Goal: Transaction & Acquisition: Purchase product/service

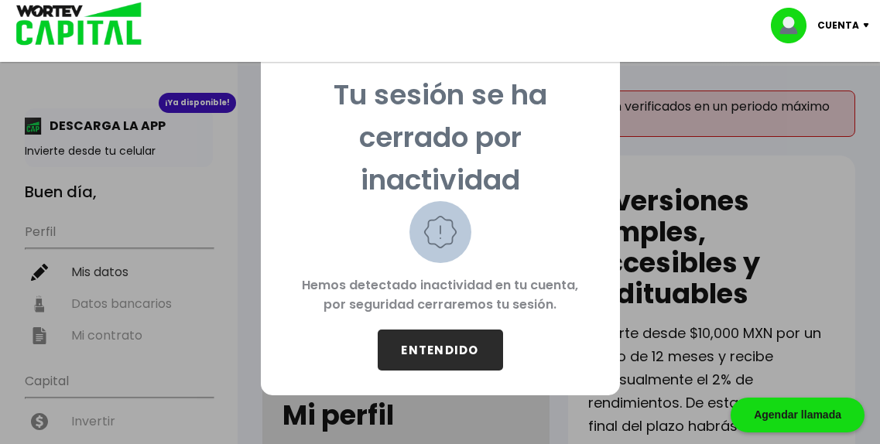
click at [448, 348] on button "ENTENDIDO" at bounding box center [440, 350] width 125 height 41
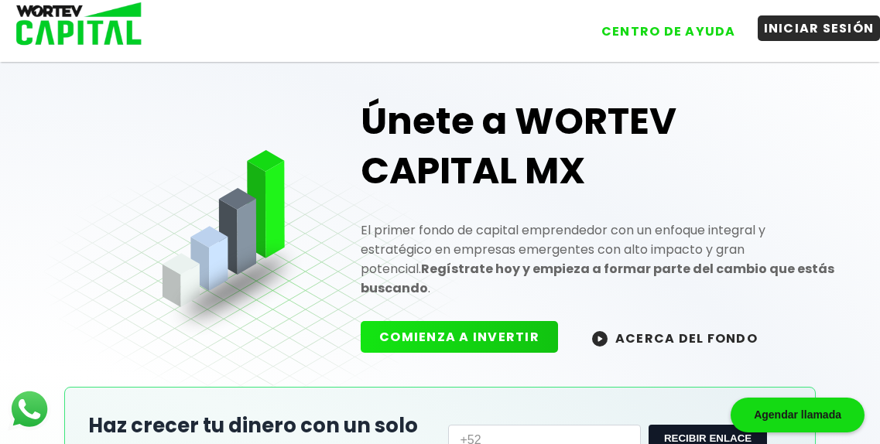
click at [825, 26] on button "INICIAR SESIÓN" at bounding box center [819, 28] width 123 height 26
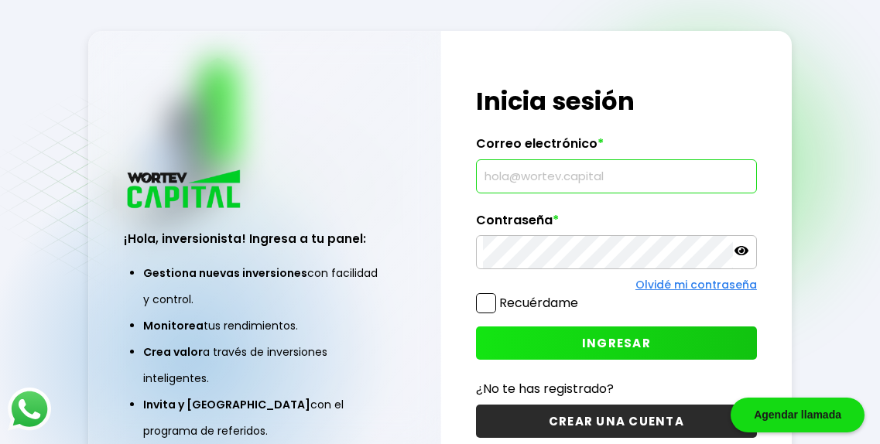
click at [582, 173] on input "text" at bounding box center [616, 176] width 267 height 33
type input "[EMAIL_ADDRESS][DOMAIN_NAME]"
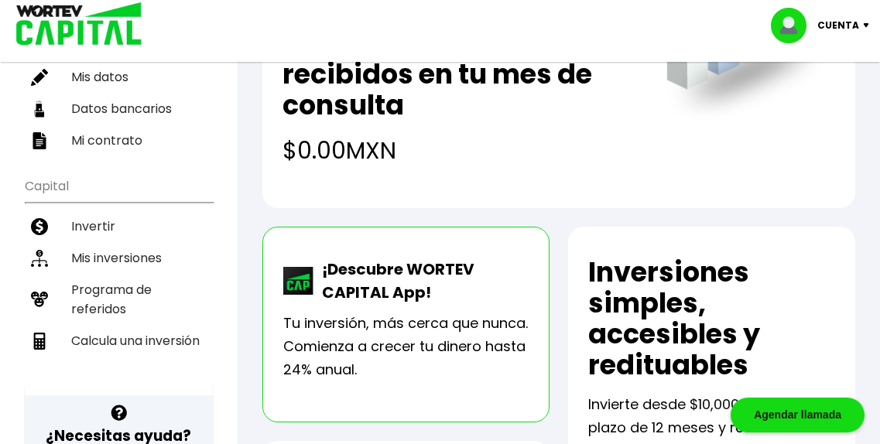
scroll to position [221, 0]
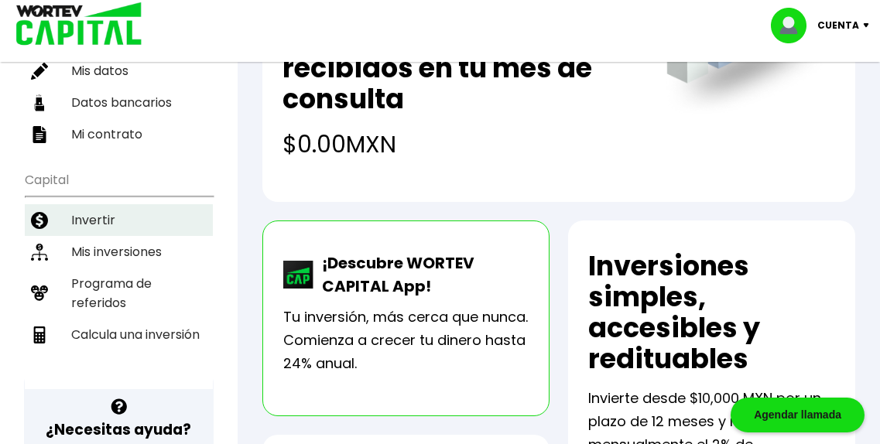
click at [161, 204] on li "Invertir" at bounding box center [119, 220] width 188 height 32
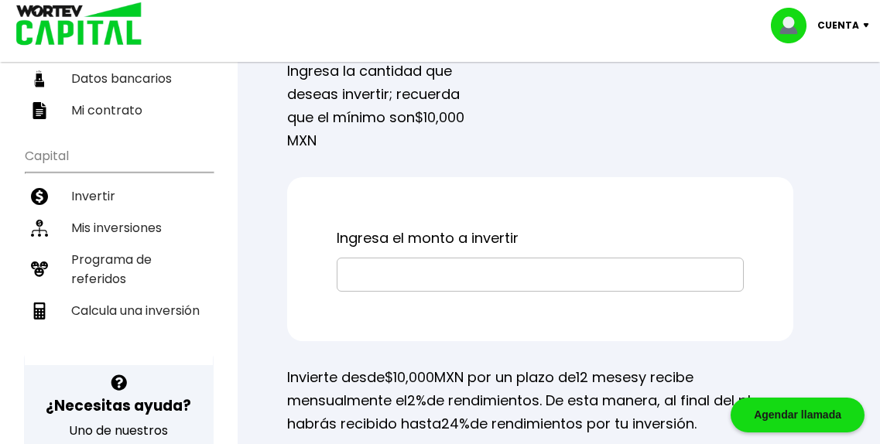
scroll to position [245, 0]
click at [638, 290] on input "text" at bounding box center [540, 274] width 393 height 33
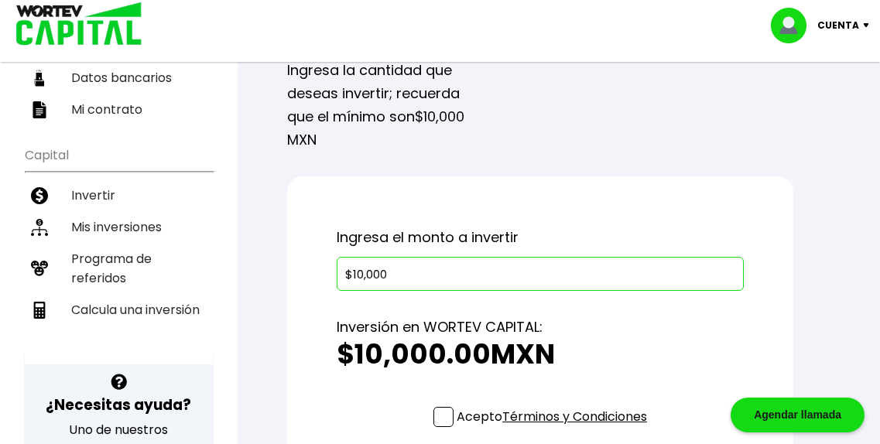
type input "$10,000"
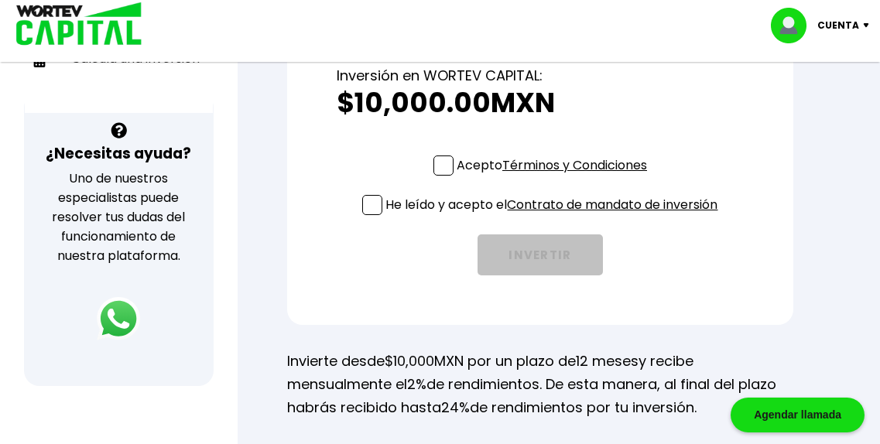
scroll to position [503, 0]
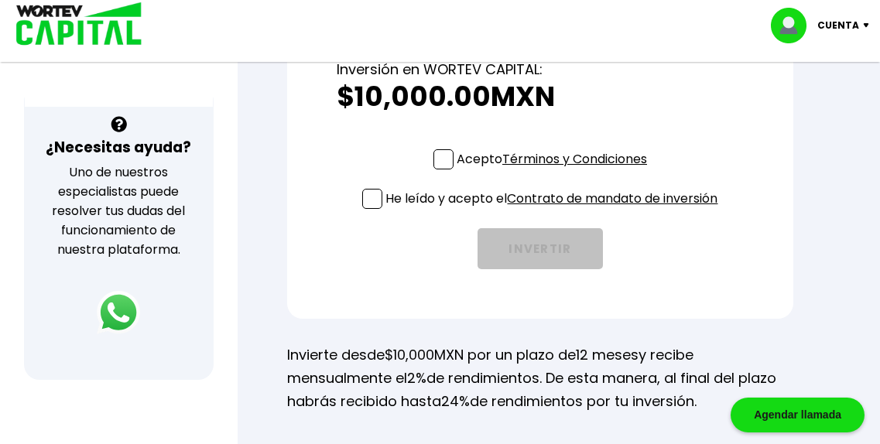
click at [438, 170] on span at bounding box center [444, 159] width 20 height 20
click at [555, 171] on input "Acepto Términos y Condiciones" at bounding box center [555, 171] width 0 height 0
click at [371, 209] on span at bounding box center [372, 199] width 20 height 20
click at [555, 211] on input "He leído y acepto el Contrato de mandato de inversión" at bounding box center [555, 211] width 0 height 0
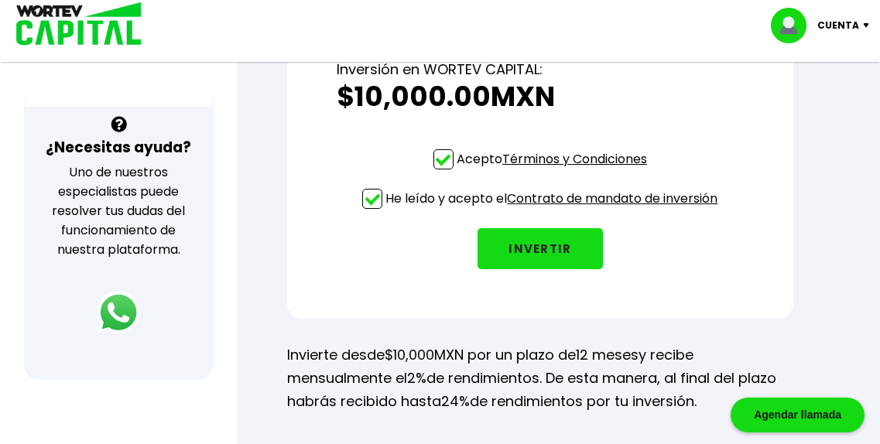
click at [532, 269] on button "INVERTIR" at bounding box center [540, 248] width 125 height 41
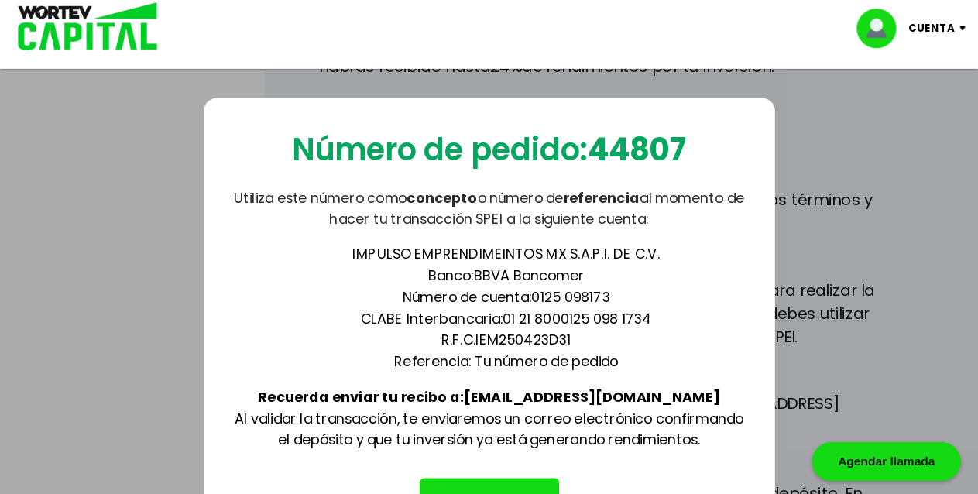
scroll to position [845, 0]
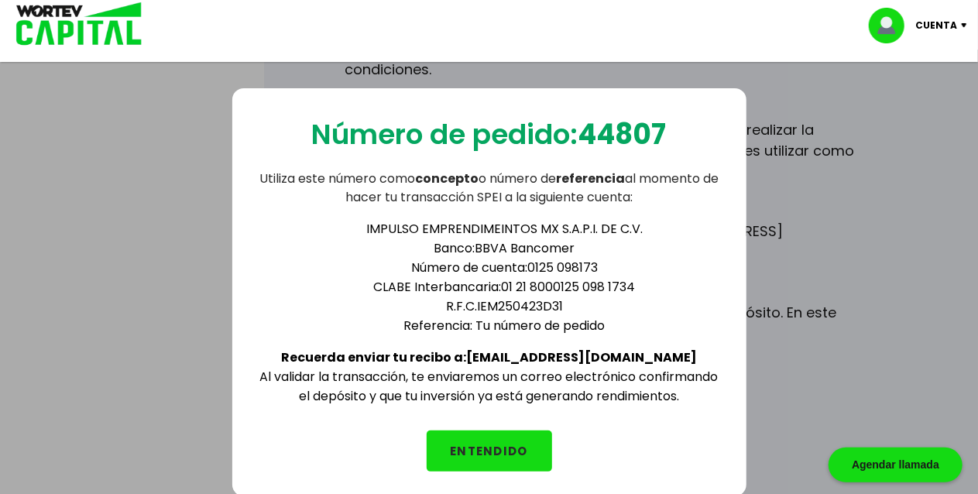
click at [516, 444] on button "ENTENDIDO" at bounding box center [489, 451] width 125 height 41
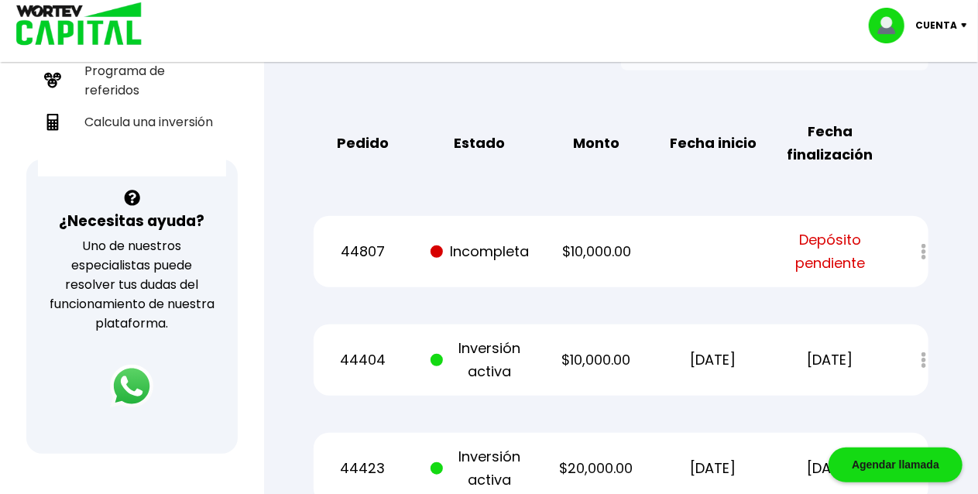
scroll to position [434, 0]
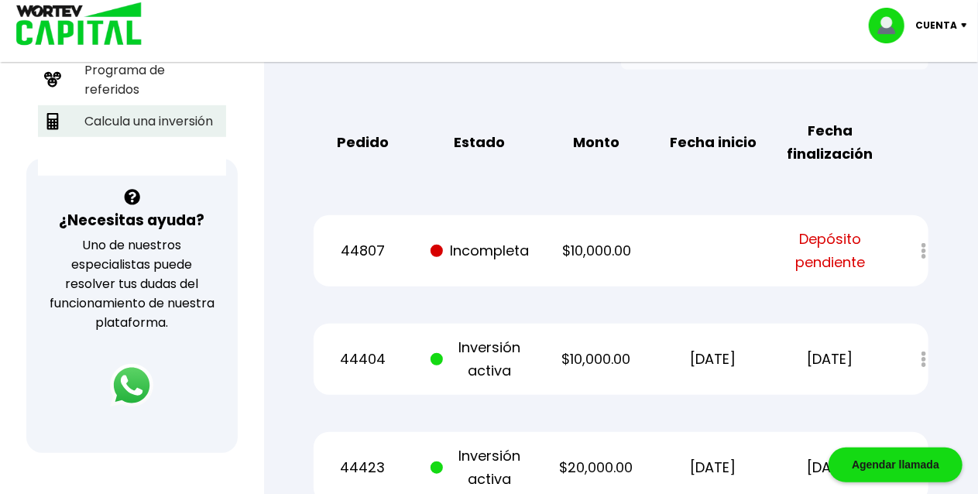
click at [164, 105] on li "Calcula una inversión" at bounding box center [132, 121] width 188 height 32
select select "1"
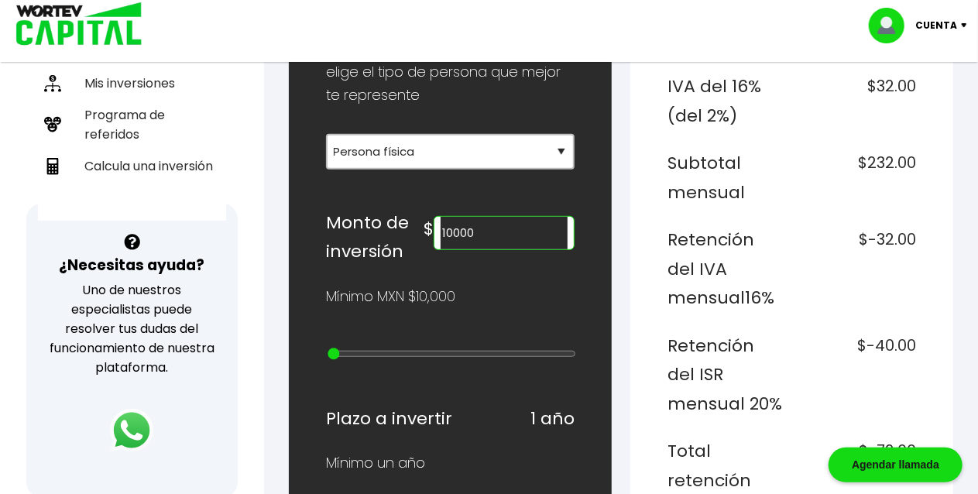
scroll to position [419, 0]
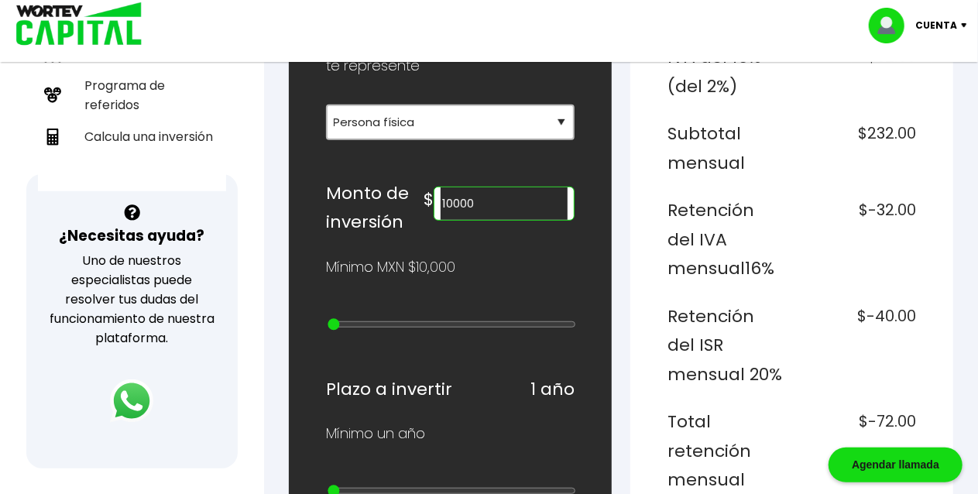
click at [525, 220] on input "10000" at bounding box center [504, 203] width 127 height 33
type input "15000000"
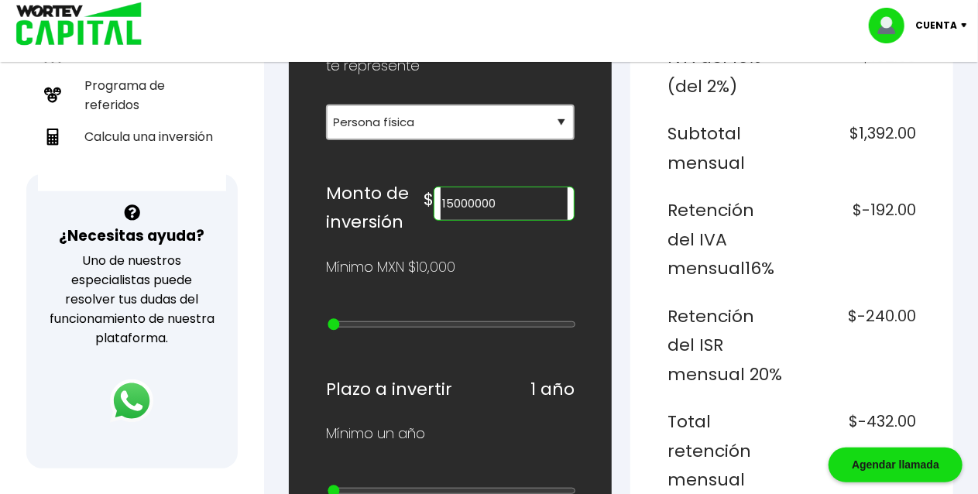
type input "24"
type input "20000000"
drag, startPoint x: 551, startPoint y: 458, endPoint x: 573, endPoint y: 461, distance: 22.6
type input "25"
click at [573, 331] on input "range" at bounding box center [452, 324] width 249 height 12
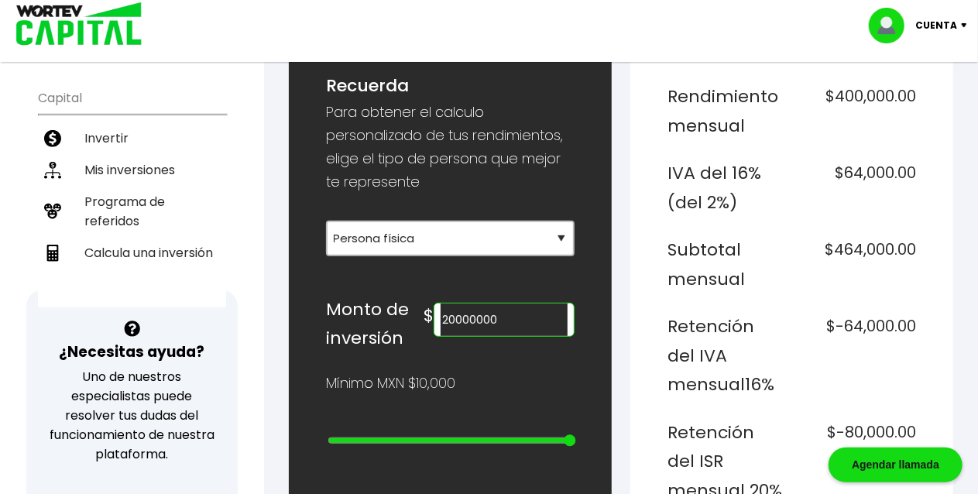
scroll to position [316, 0]
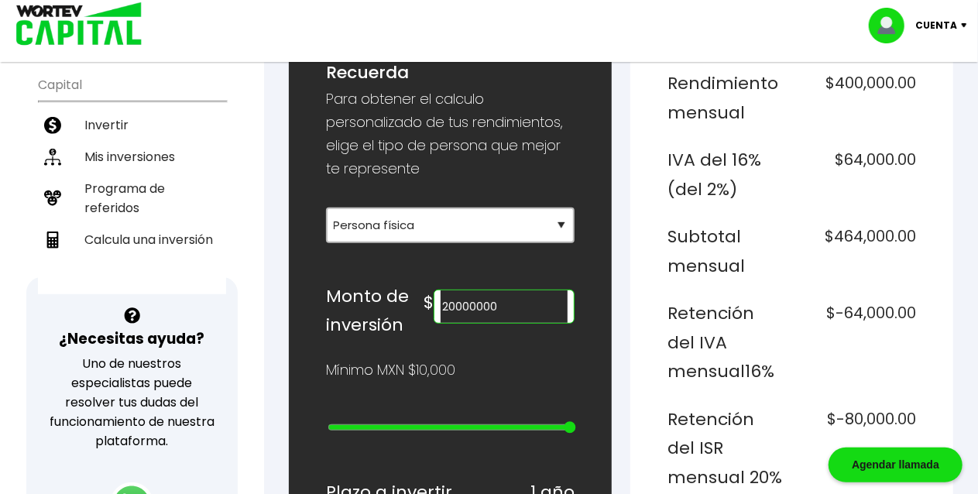
click at [545, 323] on input "20000000" at bounding box center [504, 306] width 127 height 33
type input "2"
type input "60000"
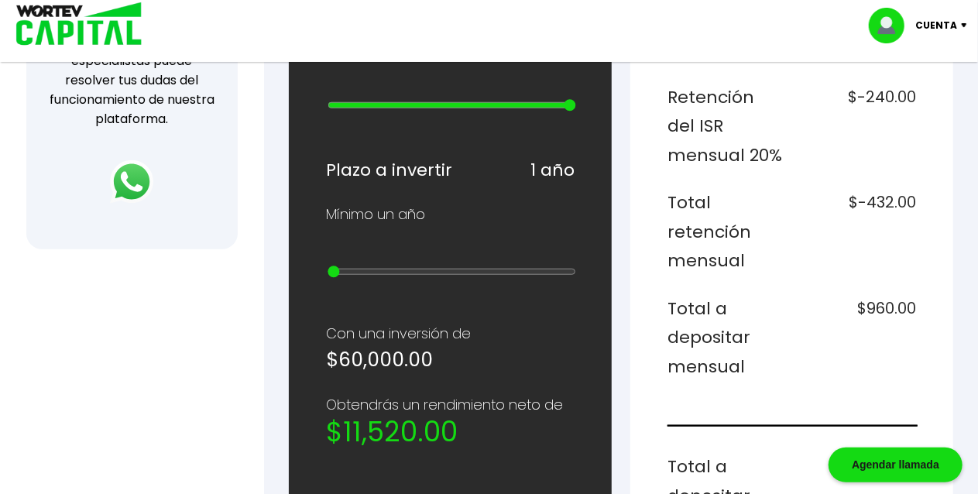
scroll to position [637, 0]
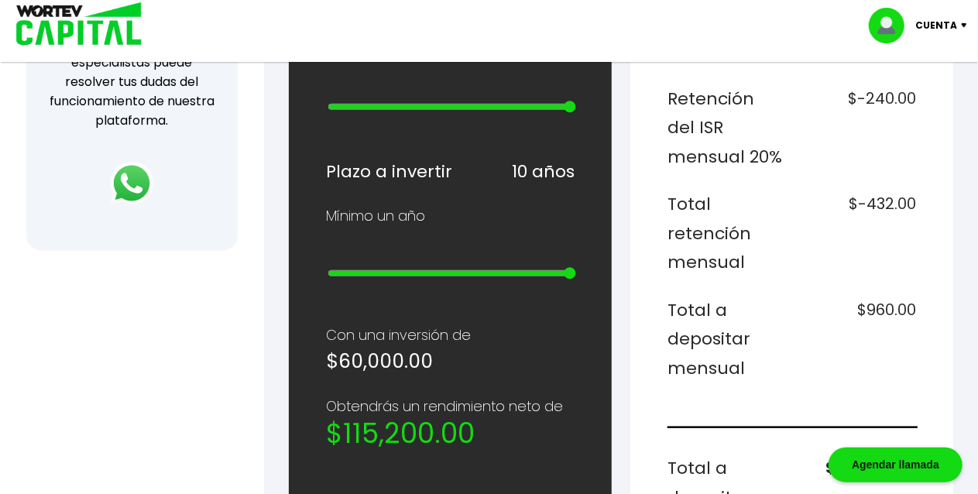
drag, startPoint x: 354, startPoint y: 436, endPoint x: 628, endPoint y: 448, distance: 274.4
type input "10"
click at [576, 280] on input "range" at bounding box center [452, 273] width 249 height 12
click at [675, 355] on div "Desglose de rendimientos Monto a invertir $60,000.00 Rendimiento mensual $1,200…" at bounding box center [791, 311] width 323 height 1484
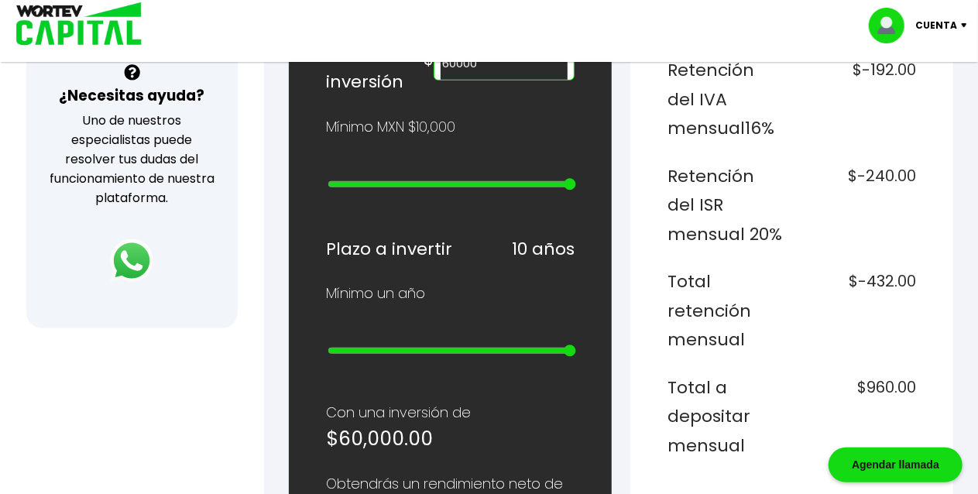
scroll to position [554, 0]
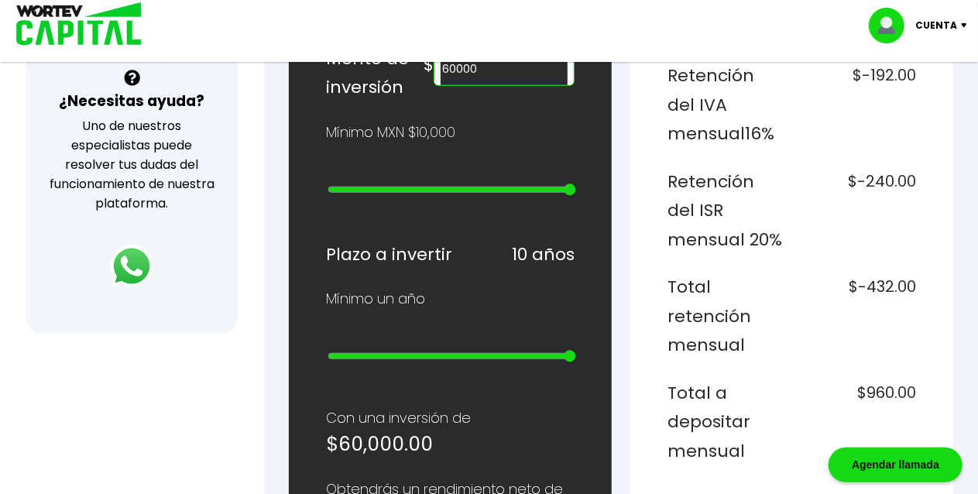
click at [499, 85] on input "60000" at bounding box center [504, 69] width 127 height 33
type input "100000"
click at [749, 251] on h6 "Retención del ISR mensual 20%" at bounding box center [727, 211] width 118 height 88
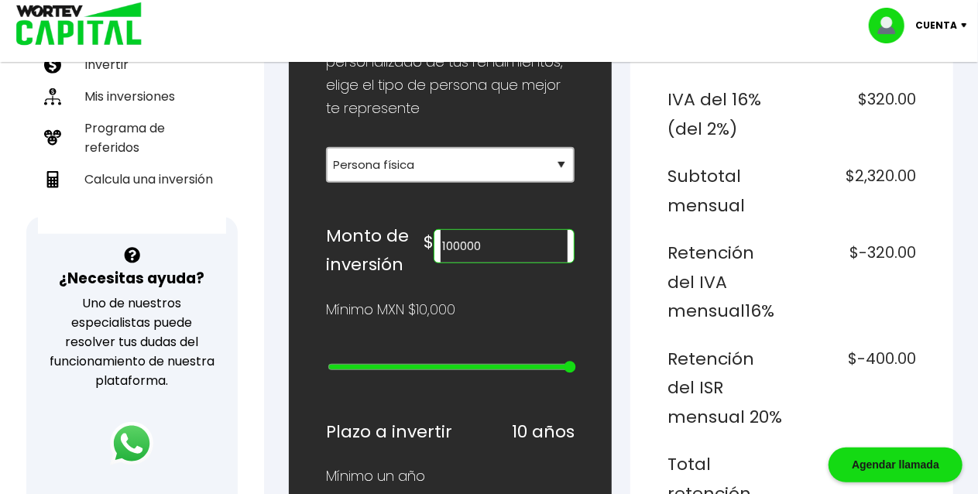
scroll to position [0, 0]
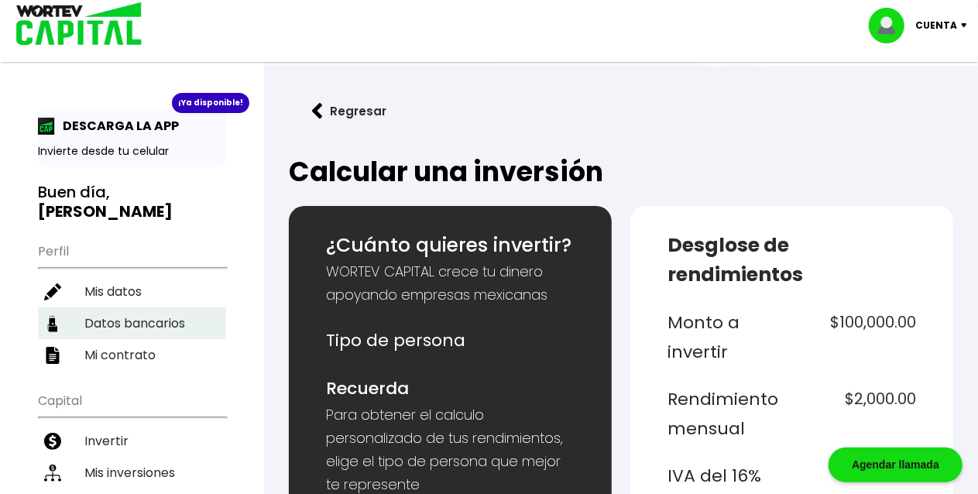
click at [177, 307] on li "Datos bancarios" at bounding box center [132, 323] width 188 height 32
select select "BBVA Bancomer"
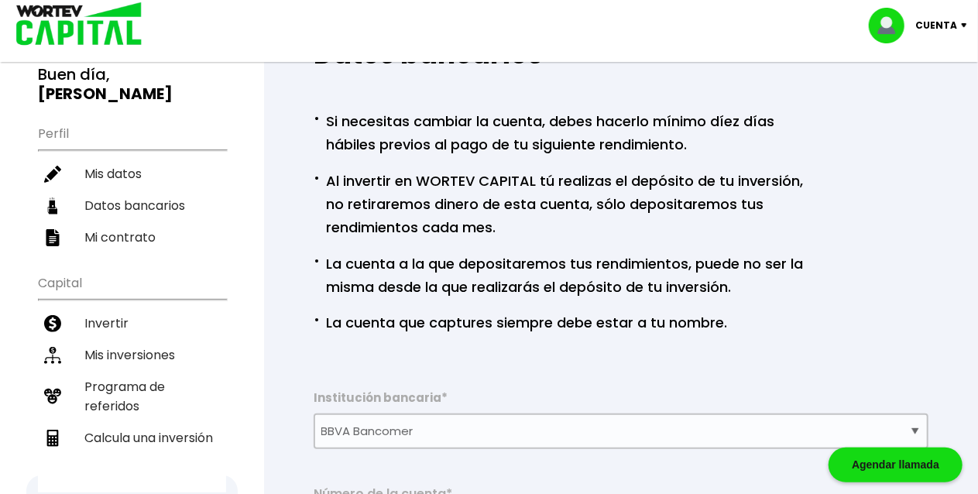
scroll to position [93, 0]
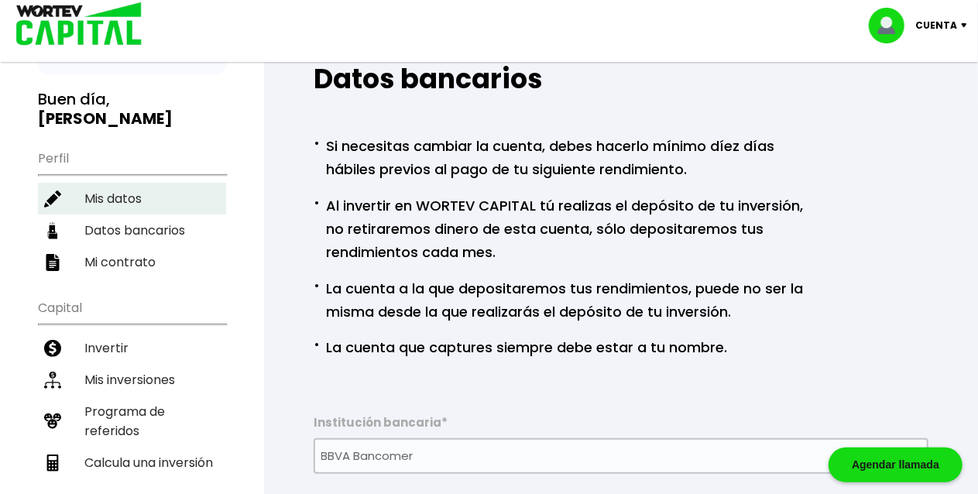
click at [147, 183] on li "Mis datos" at bounding box center [132, 199] width 188 height 32
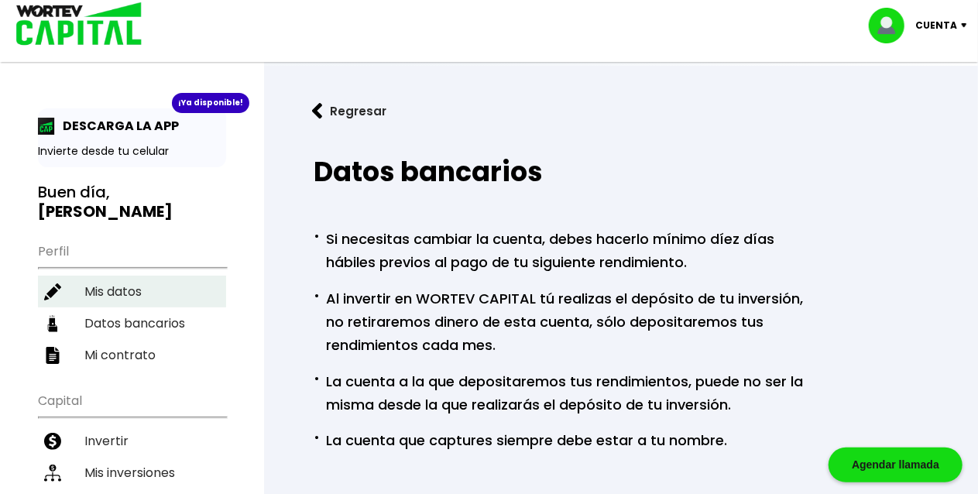
select select "Hombre"
select select "Licenciatura"
select select "NL"
select select "BBVA Bancomer"
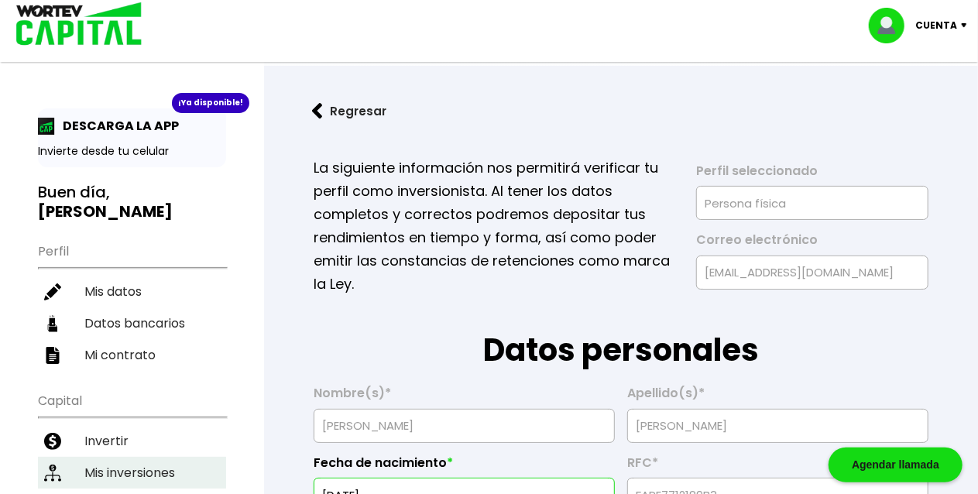
click at [151, 444] on li "Mis inversiones" at bounding box center [132, 473] width 188 height 32
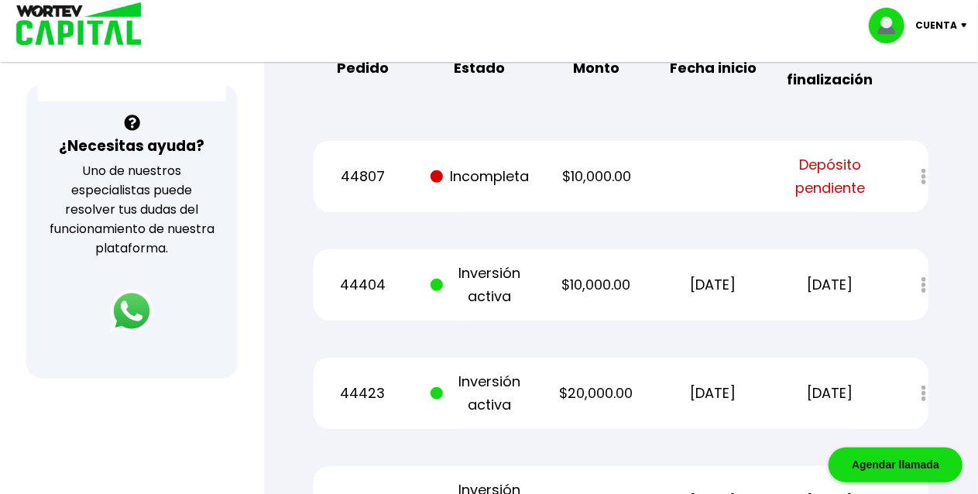
scroll to position [530, 0]
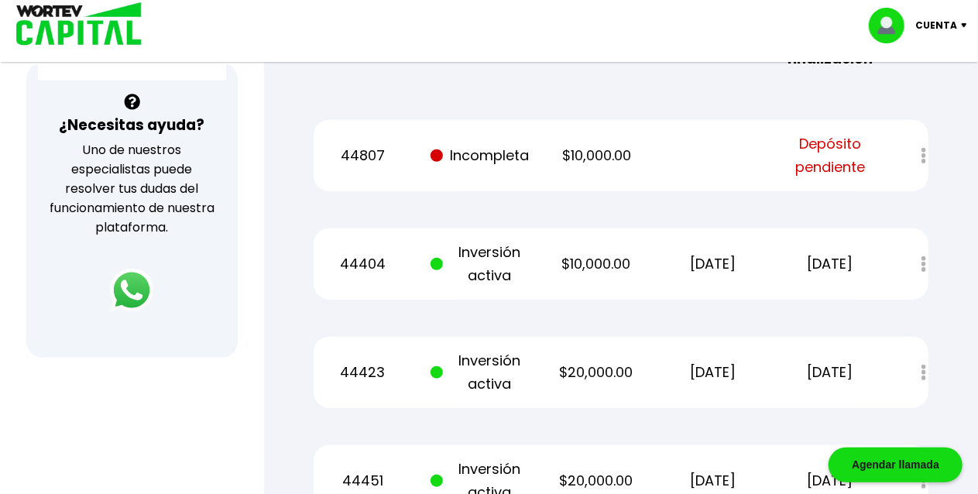
click at [891, 21] on p "Cuenta" at bounding box center [936, 25] width 42 height 23
click at [891, 105] on li "Cerrar sesión" at bounding box center [920, 104] width 124 height 32
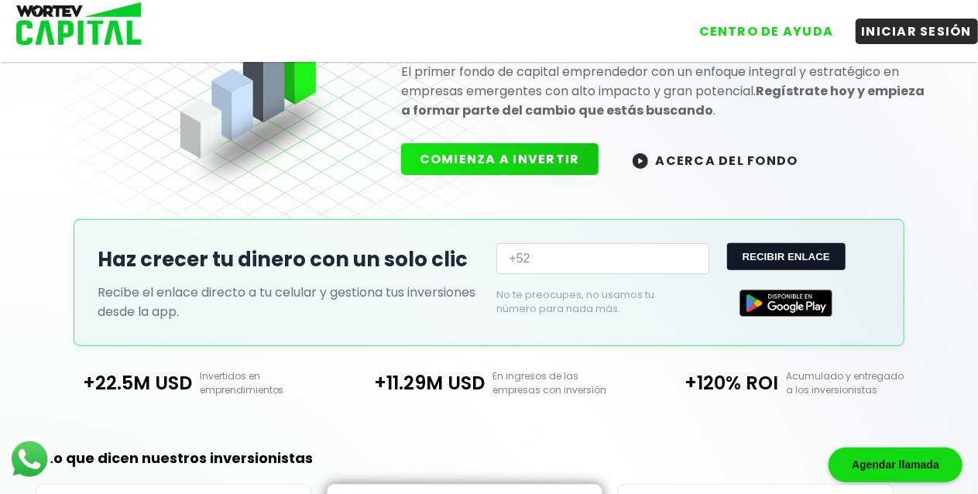
scroll to position [530, 0]
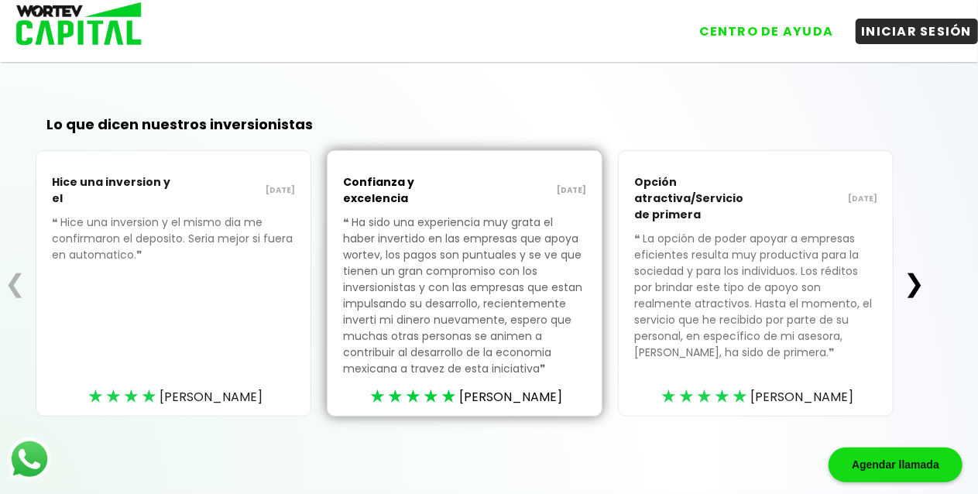
click at [891, 299] on button "❯" at bounding box center [914, 283] width 30 height 31
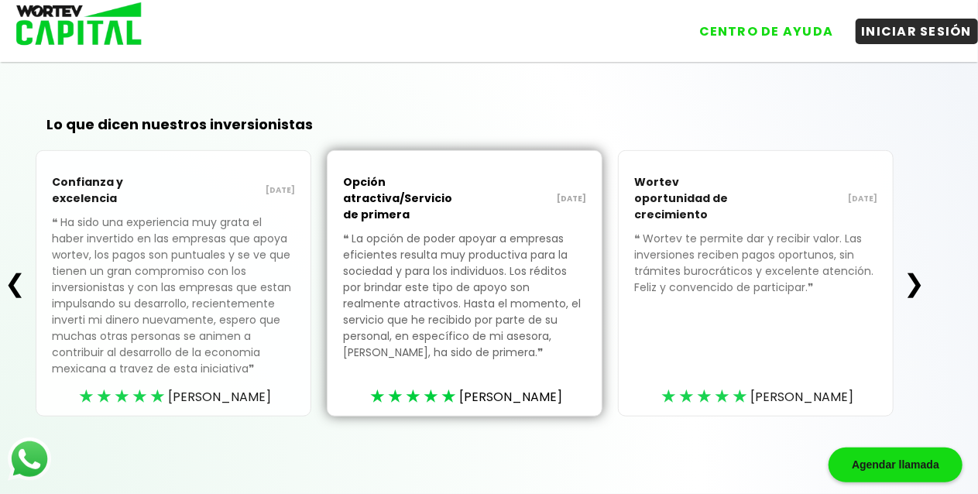
click at [891, 299] on button "❯" at bounding box center [914, 283] width 30 height 31
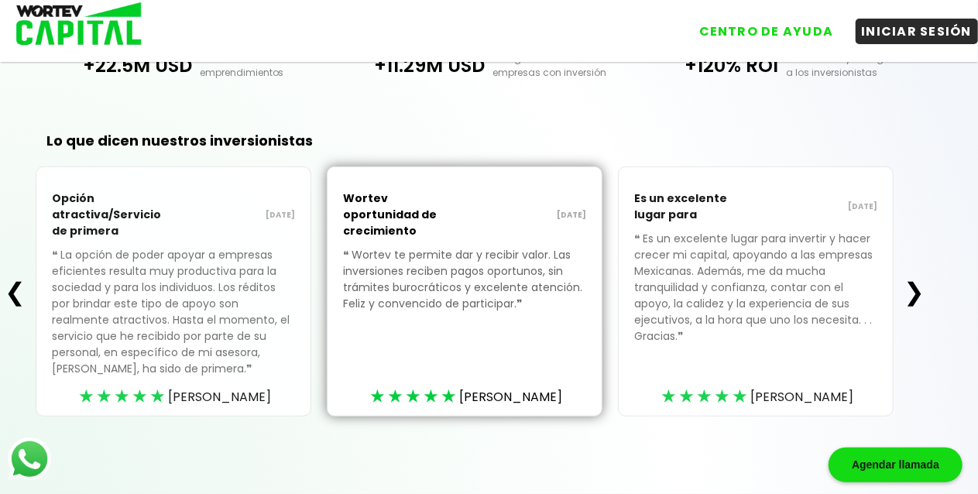
click at [891, 290] on button "❯" at bounding box center [914, 291] width 30 height 31
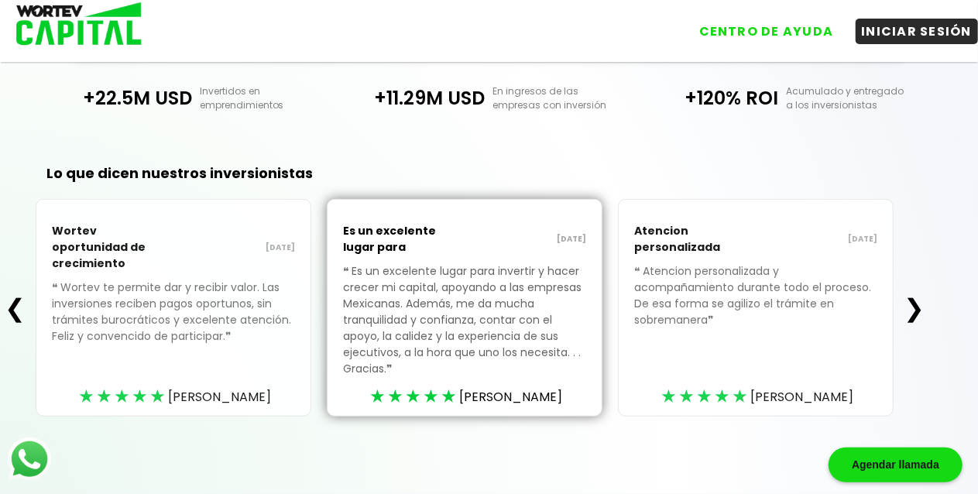
scroll to position [503, 0]
click at [891, 311] on button "❯" at bounding box center [914, 308] width 30 height 31
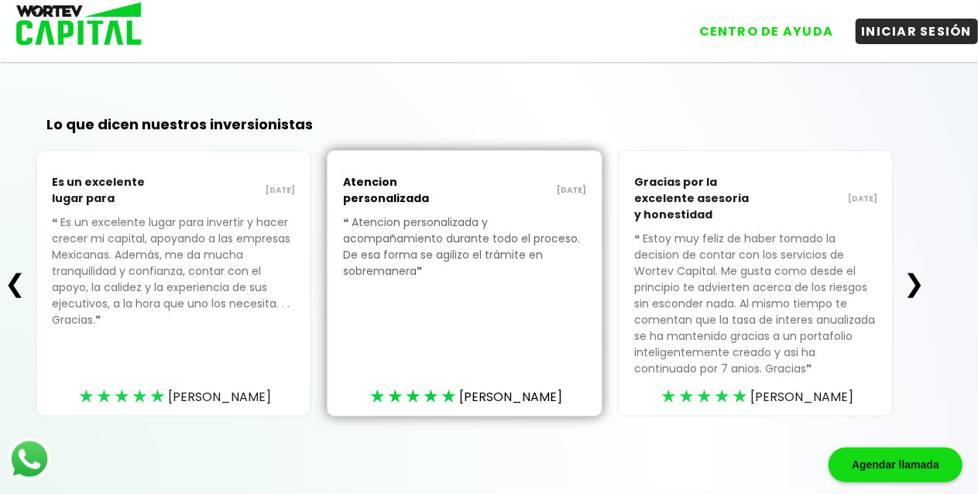
click at [891, 299] on button "❯" at bounding box center [914, 283] width 30 height 31
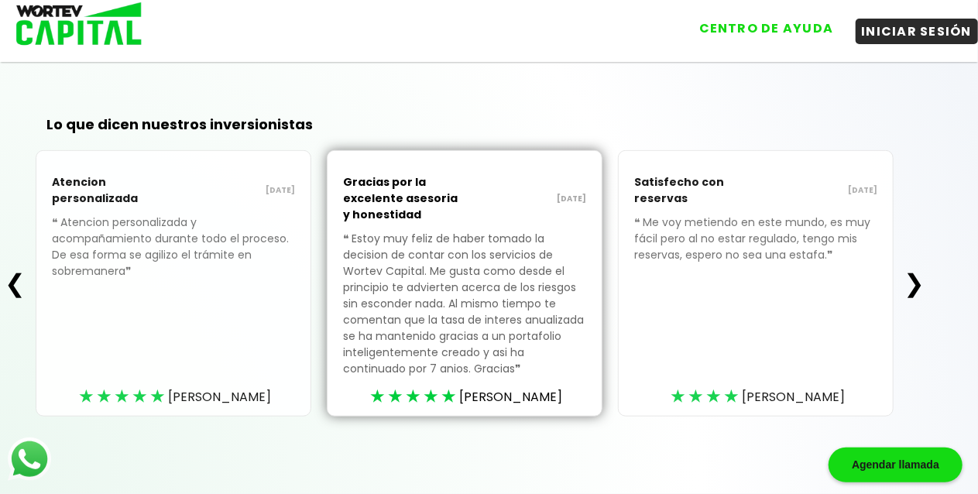
click at [760, 25] on button "CENTRO DE AYUDA" at bounding box center [766, 28] width 147 height 26
